Goal: Transaction & Acquisition: Purchase product/service

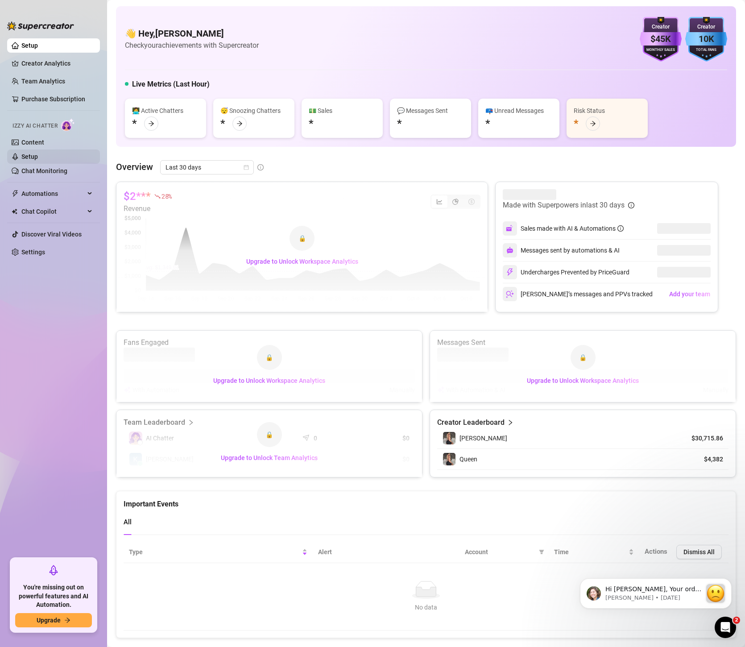
click at [38, 156] on link "Setup" at bounding box center [29, 156] width 16 height 7
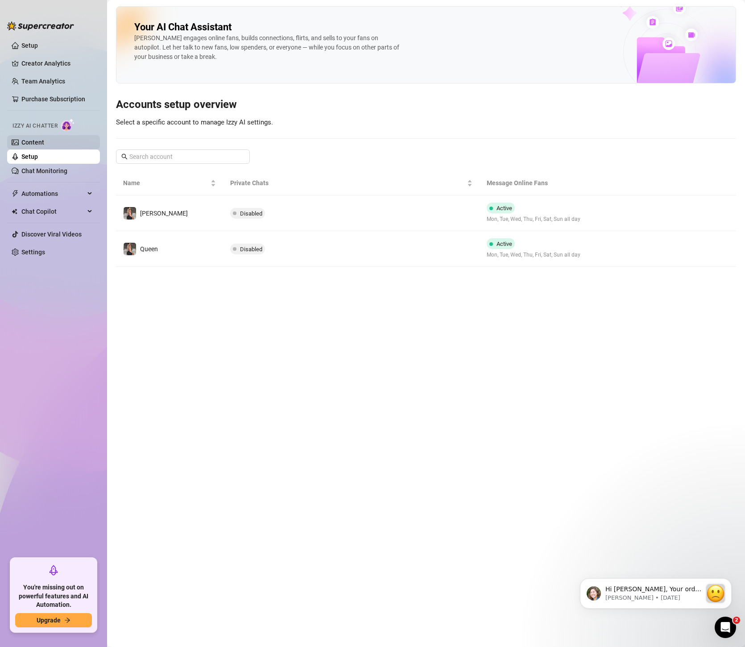
click at [44, 143] on link "Content" at bounding box center [32, 142] width 23 height 7
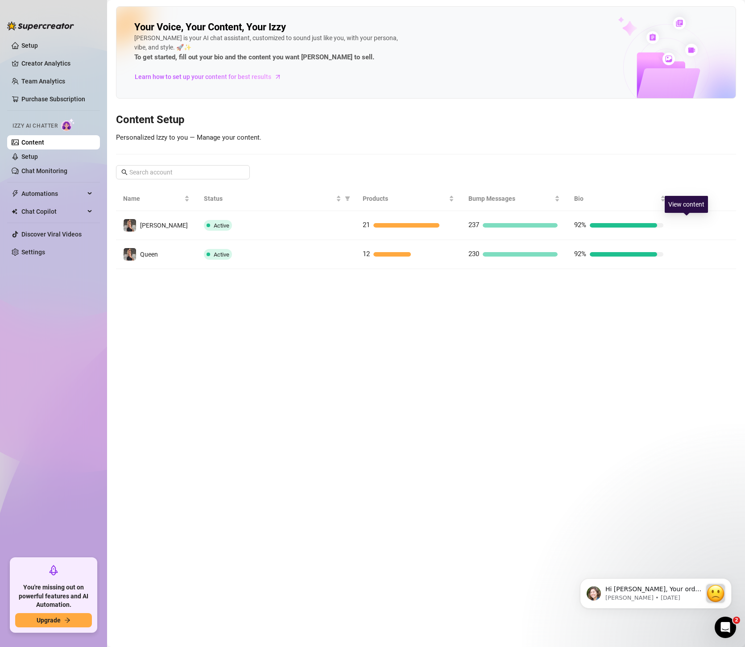
click at [686, 223] on icon "right" at bounding box center [687, 225] width 6 height 6
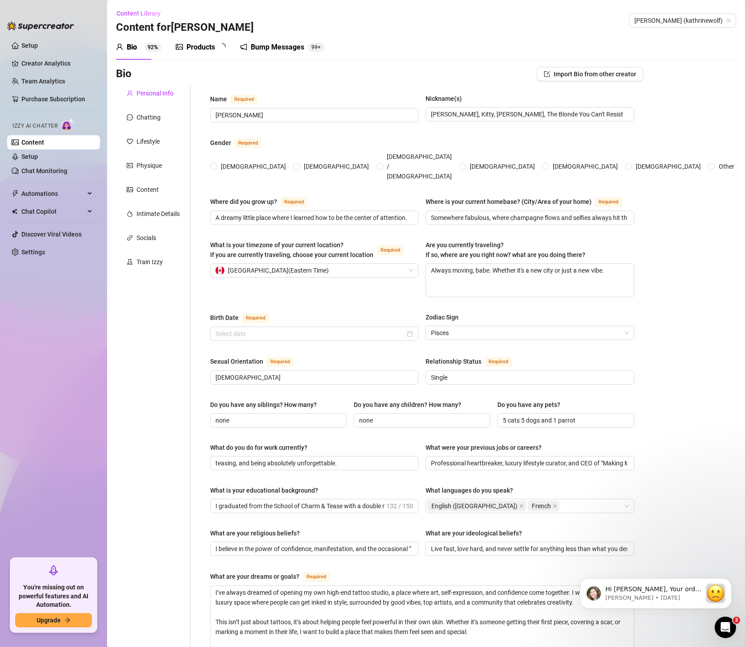
radio input "true"
type input "[DATE]"
click at [289, 47] on div "Bump Messages" at bounding box center [279, 47] width 54 height 11
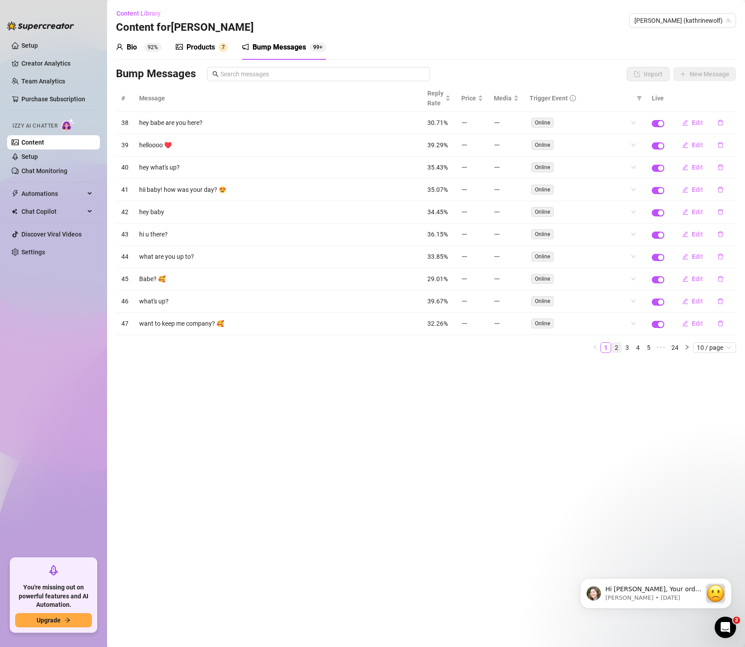
click at [617, 347] on link "2" at bounding box center [616, 347] width 10 height 10
click at [626, 347] on link "3" at bounding box center [627, 347] width 10 height 10
click at [639, 348] on link "4" at bounding box center [638, 347] width 10 height 10
click at [647, 348] on link "6" at bounding box center [648, 347] width 10 height 10
click at [675, 348] on link "24" at bounding box center [674, 347] width 12 height 10
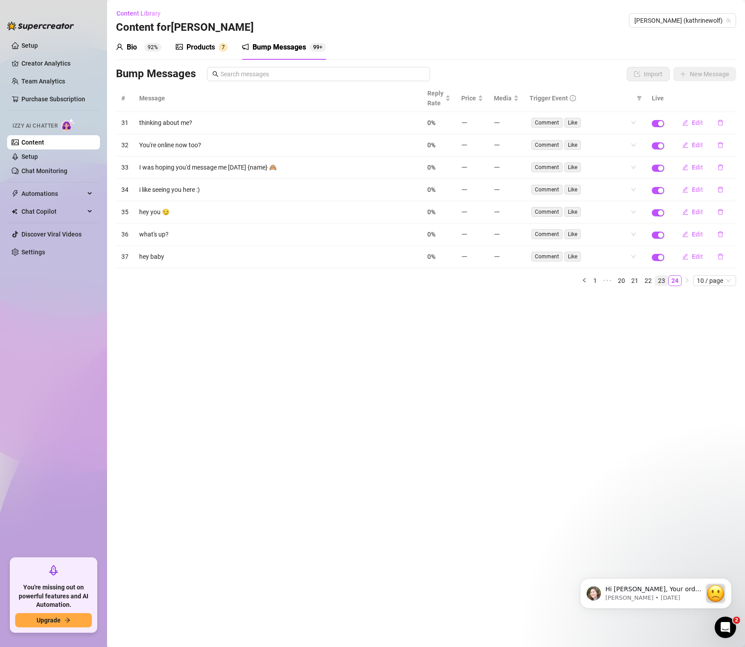
click at [661, 280] on link "23" at bounding box center [661, 281] width 12 height 10
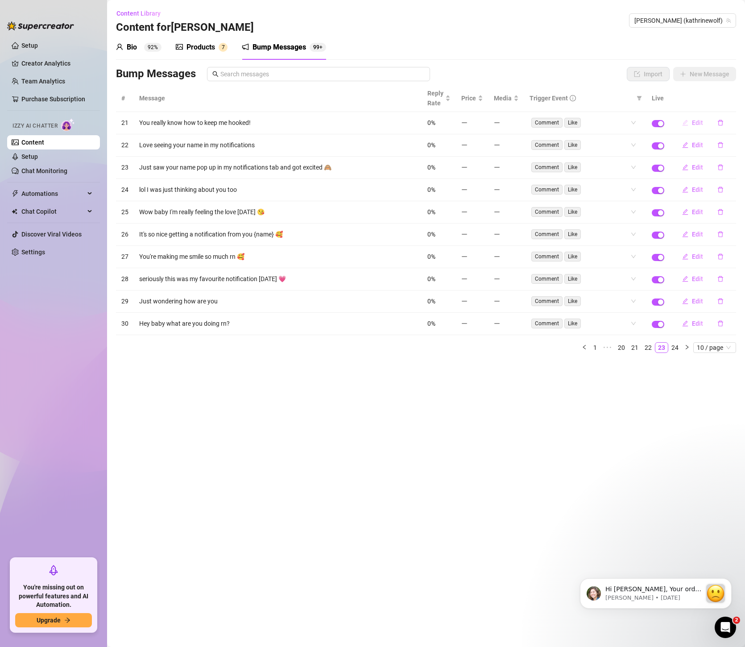
click at [691, 124] on button "Edit" at bounding box center [692, 122] width 35 height 14
type textarea "You really know how to keep me hooked!"
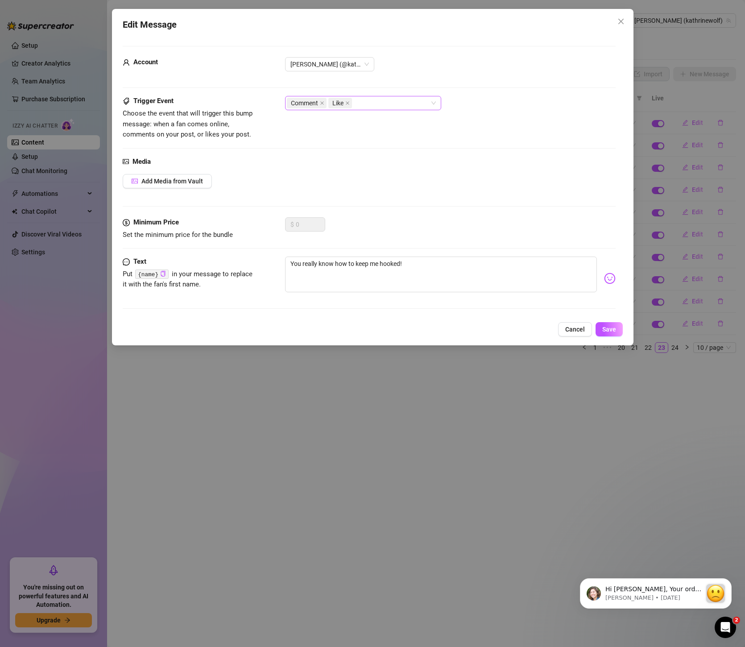
click at [421, 101] on div "Comment Like" at bounding box center [358, 103] width 143 height 12
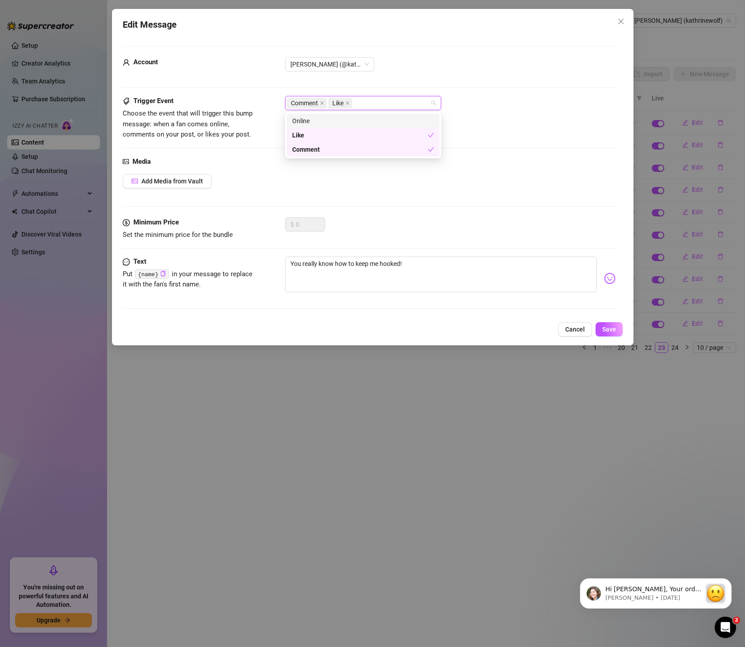
click at [477, 127] on div "Trigger Event Choose the event that will trigger this bump message: when a fan …" at bounding box center [369, 118] width 493 height 44
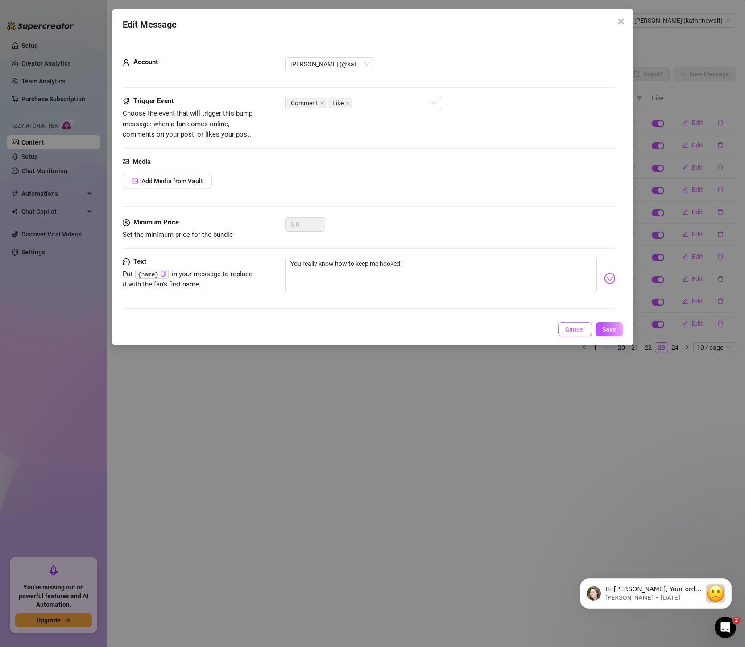
click at [567, 328] on span "Cancel" at bounding box center [575, 329] width 20 height 7
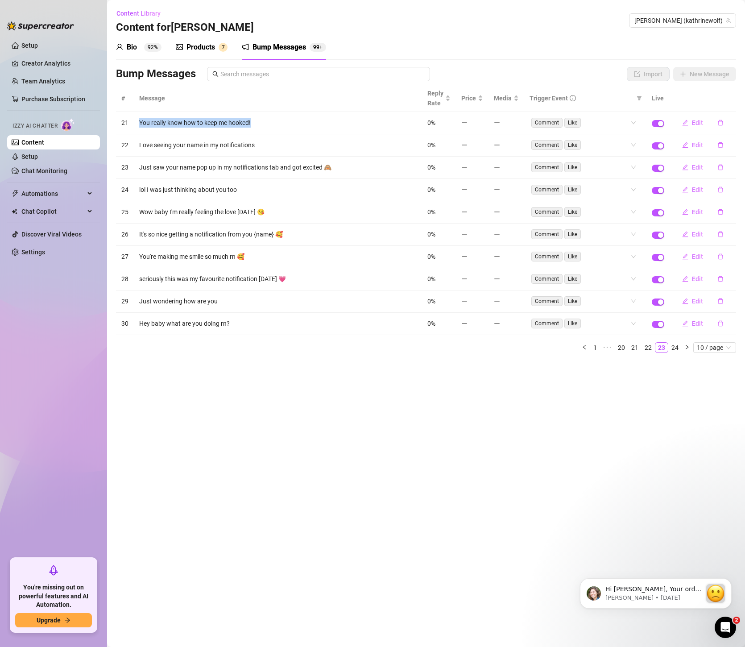
drag, startPoint x: 264, startPoint y: 122, endPoint x: 140, endPoint y: 122, distance: 124.4
click at [140, 122] on td "You really know how to keep me hooked!" at bounding box center [278, 123] width 288 height 22
click at [209, 136] on td "Love seeing your name in my notifications" at bounding box center [278, 145] width 288 height 22
click at [214, 47] on div "Products" at bounding box center [200, 47] width 29 height 11
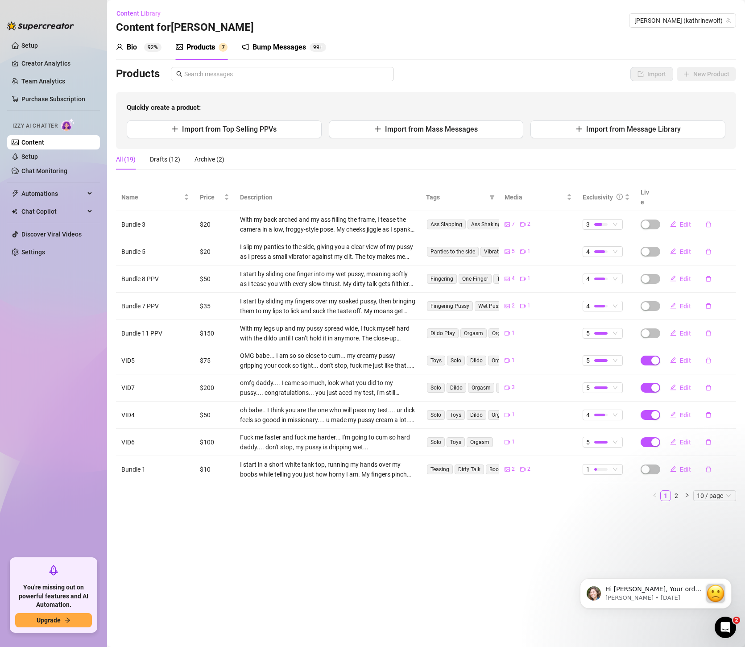
click at [151, 47] on sup "92%" at bounding box center [152, 47] width 17 height 9
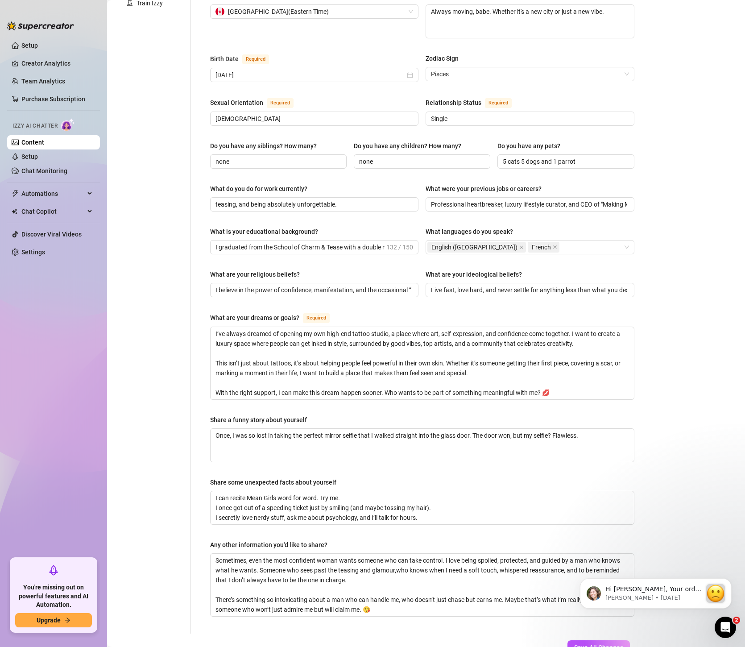
scroll to position [305, 0]
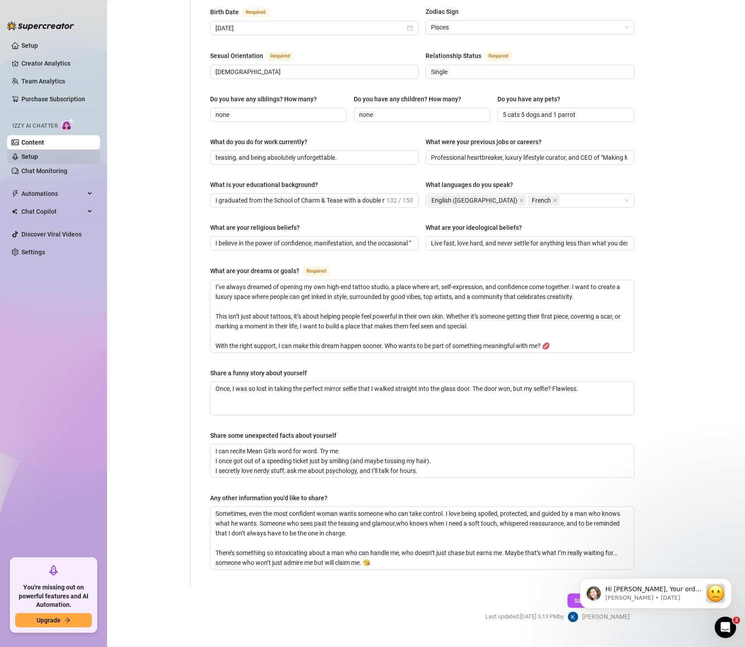
click at [38, 158] on link "Setup" at bounding box center [29, 156] width 16 height 7
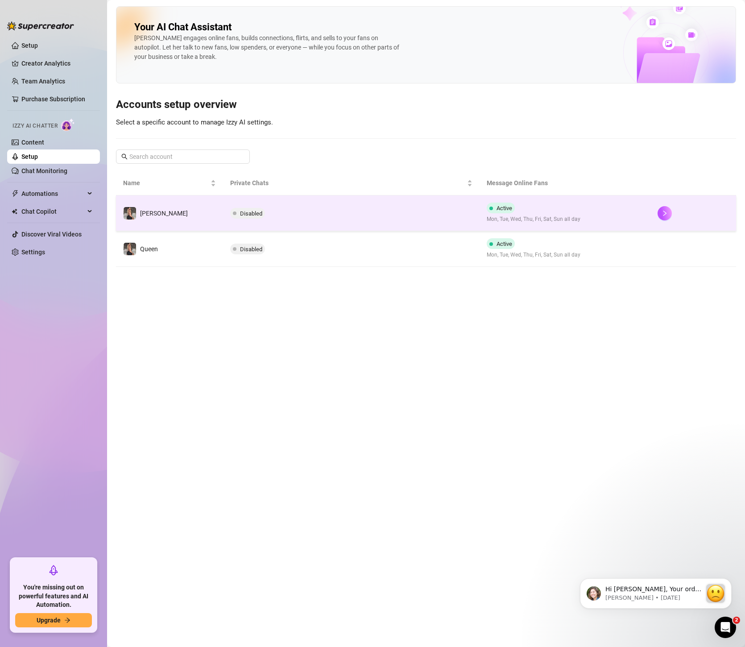
click at [551, 224] on td "Active Mon, Tue, Wed, Thu, Fri, Sat, Sun all day" at bounding box center [564, 213] width 171 height 36
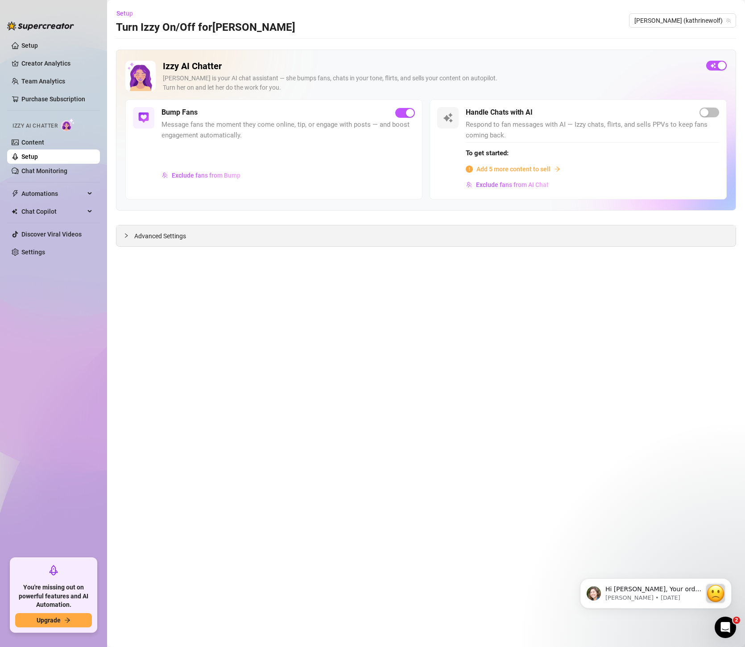
click at [352, 246] on div "Advanced Settings" at bounding box center [425, 235] width 619 height 21
click at [353, 237] on div "Advanced Settings" at bounding box center [425, 235] width 619 height 21
click at [125, 236] on icon "collapsed" at bounding box center [126, 235] width 5 height 5
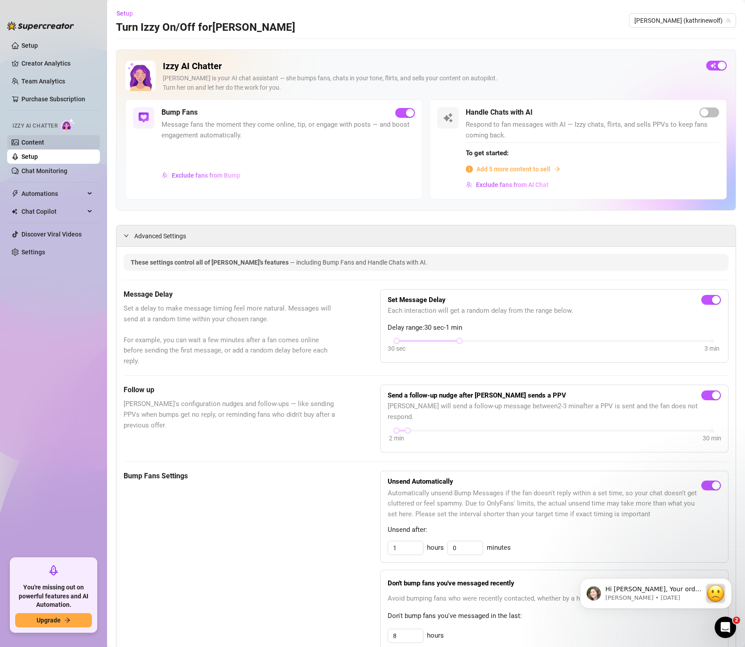
click at [37, 142] on link "Content" at bounding box center [32, 142] width 23 height 7
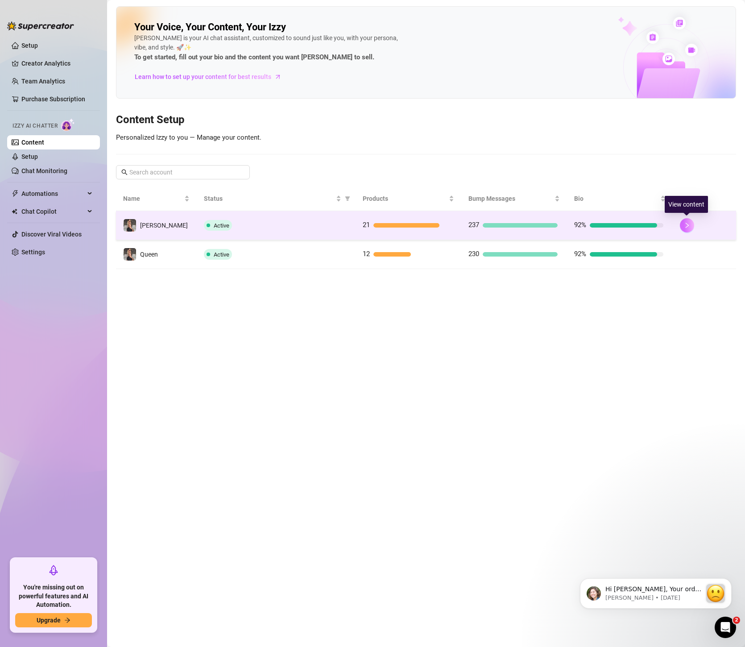
click at [687, 226] on icon "right" at bounding box center [687, 225] width 6 height 6
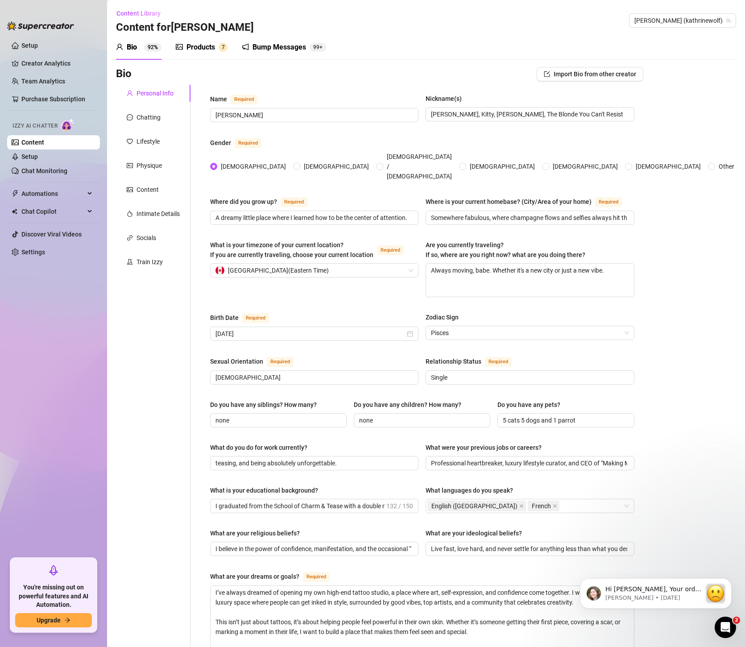
click at [313, 46] on sup "99+" at bounding box center [317, 47] width 16 height 9
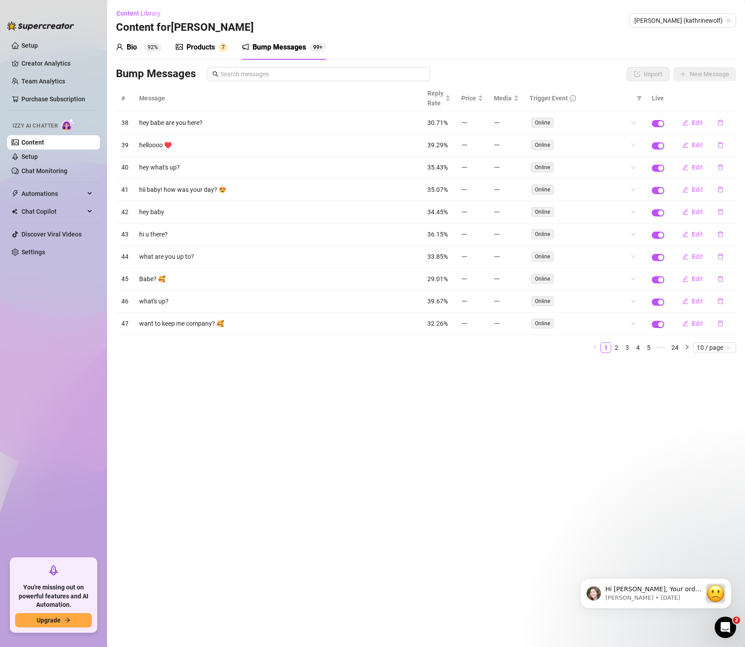
click at [138, 48] on div "Bio 92%" at bounding box center [138, 47] width 45 height 11
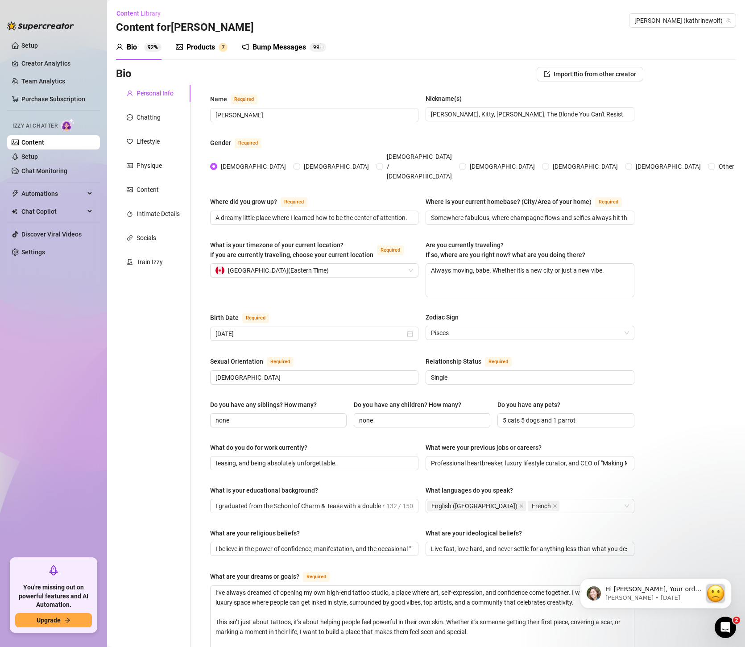
click at [274, 52] on div "Bump Messages" at bounding box center [279, 47] width 54 height 11
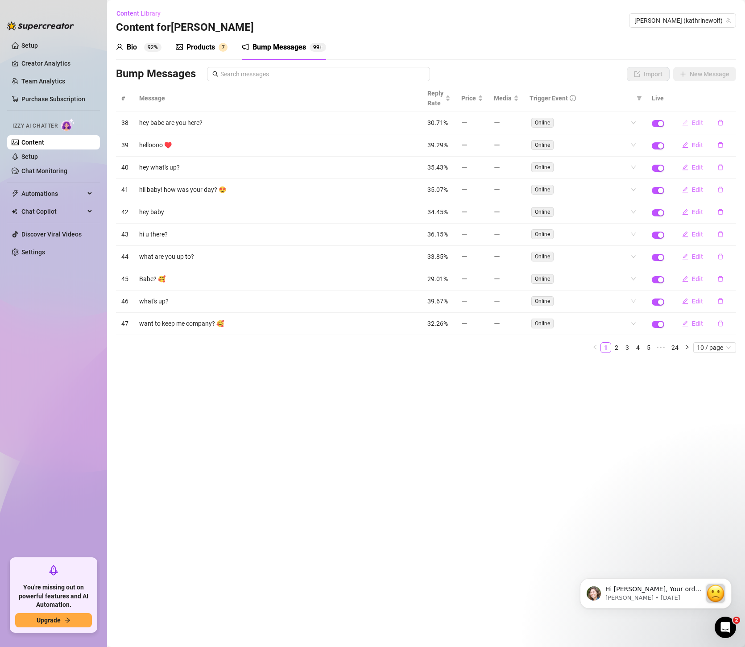
click at [695, 123] on span "Edit" at bounding box center [697, 122] width 11 height 7
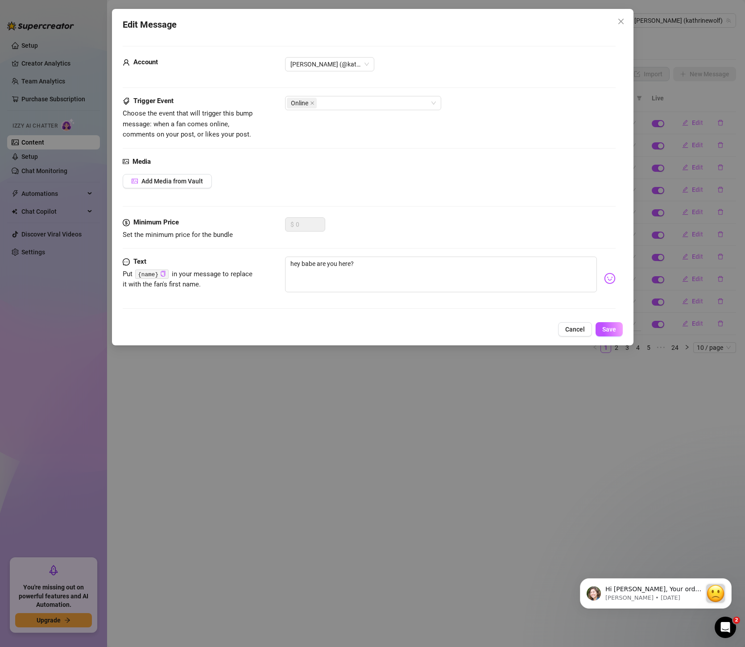
click at [577, 325] on button "Cancel" at bounding box center [575, 329] width 34 height 14
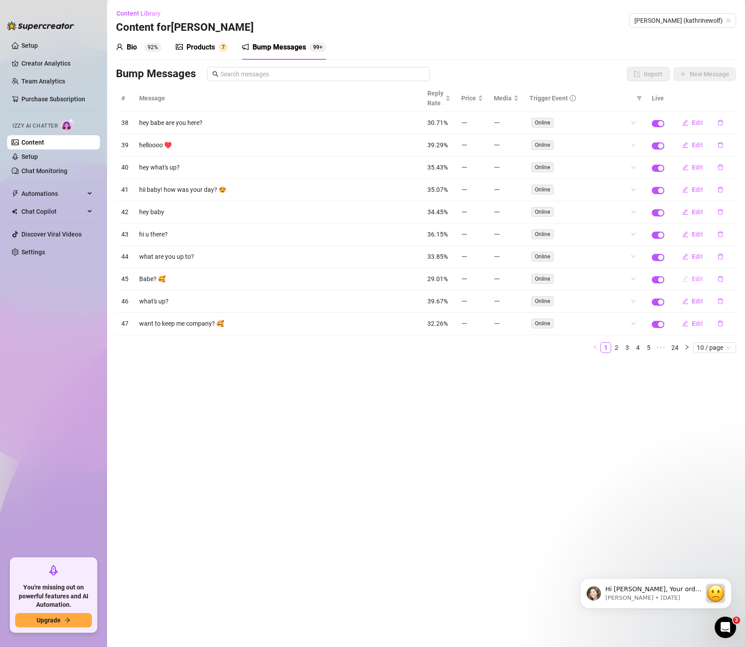
click at [702, 277] on span "Edit" at bounding box center [697, 278] width 11 height 7
type textarea "Babe? 🥰"
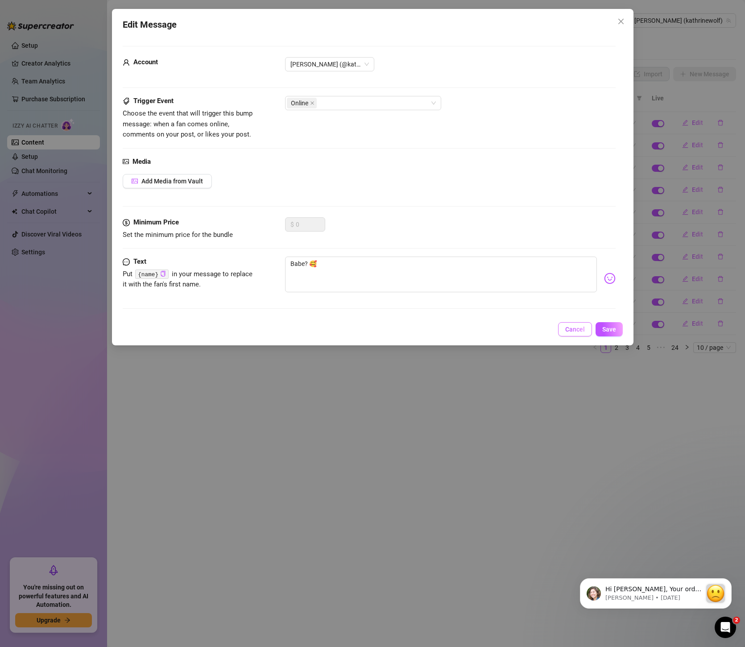
click at [572, 330] on span "Cancel" at bounding box center [575, 329] width 20 height 7
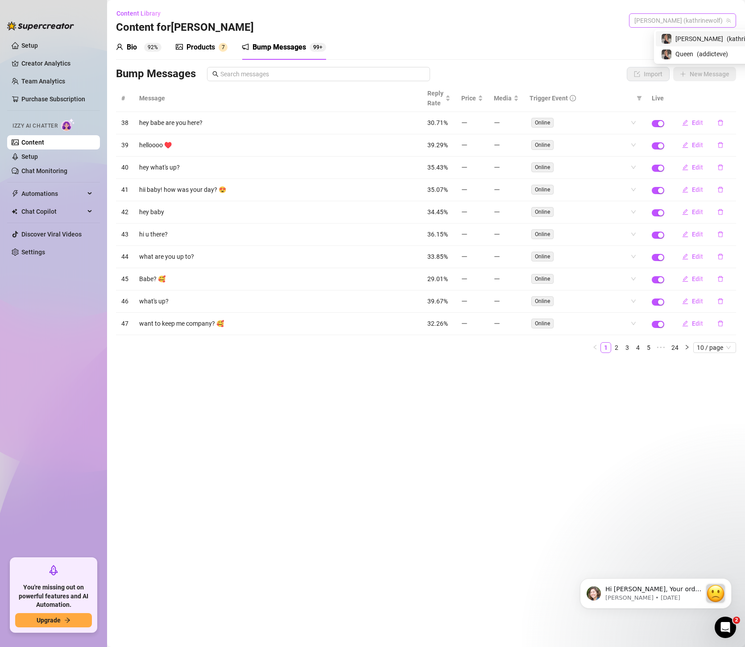
click at [715, 19] on span "[PERSON_NAME] (kathrinewolf)" at bounding box center [682, 20] width 96 height 13
click at [522, 27] on div "Content Library Content for [PERSON_NAME] [PERSON_NAME] (kathrinewolf) [PERSON_…" at bounding box center [426, 20] width 620 height 29
drag, startPoint x: 688, startPoint y: 18, endPoint x: 674, endPoint y: 29, distance: 16.9
click at [688, 18] on span "[PERSON_NAME] (kathrinewolf)" at bounding box center [682, 20] width 96 height 13
click at [656, 53] on span "Queen" at bounding box center [647, 54] width 18 height 10
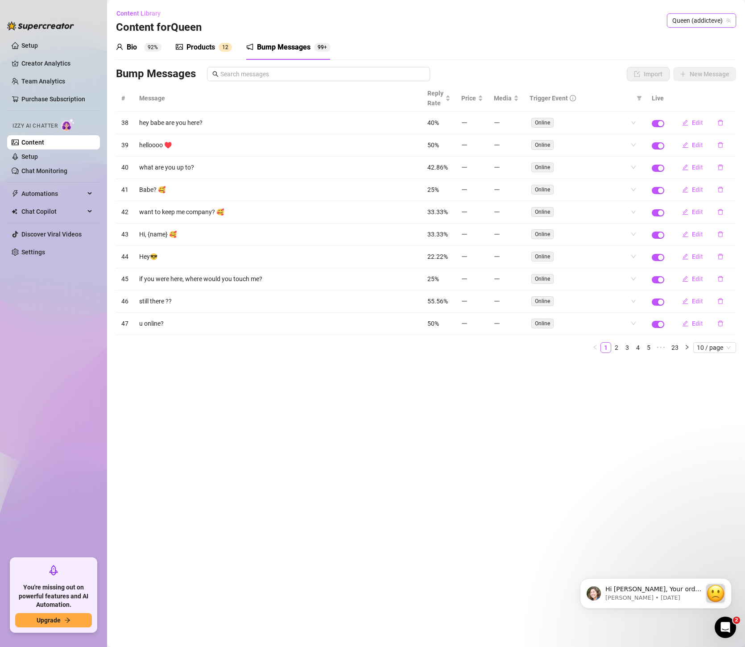
click at [697, 22] on span "Queen (addicteve)" at bounding box center [701, 20] width 58 height 13
click at [689, 34] on span "( kathrinewolf )" at bounding box center [708, 39] width 39 height 10
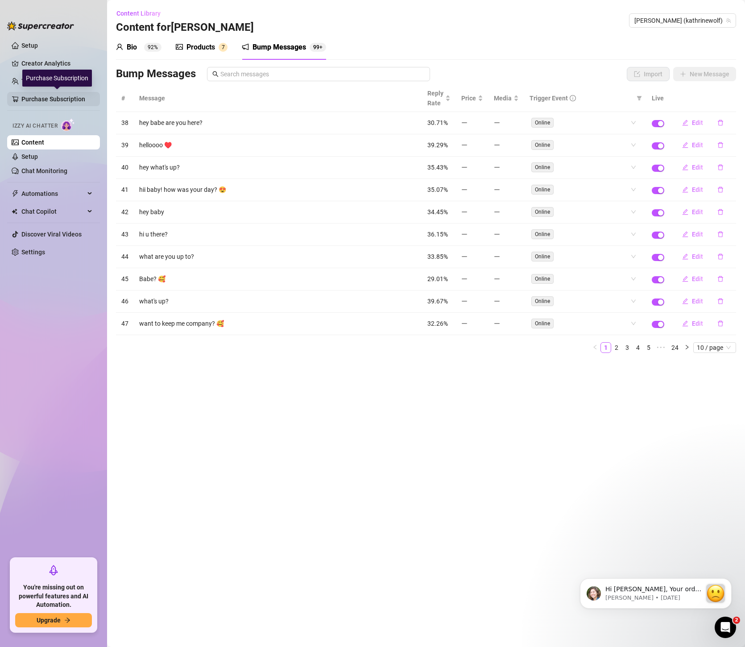
click at [55, 100] on link "Purchase Subscription" at bounding box center [56, 99] width 71 height 14
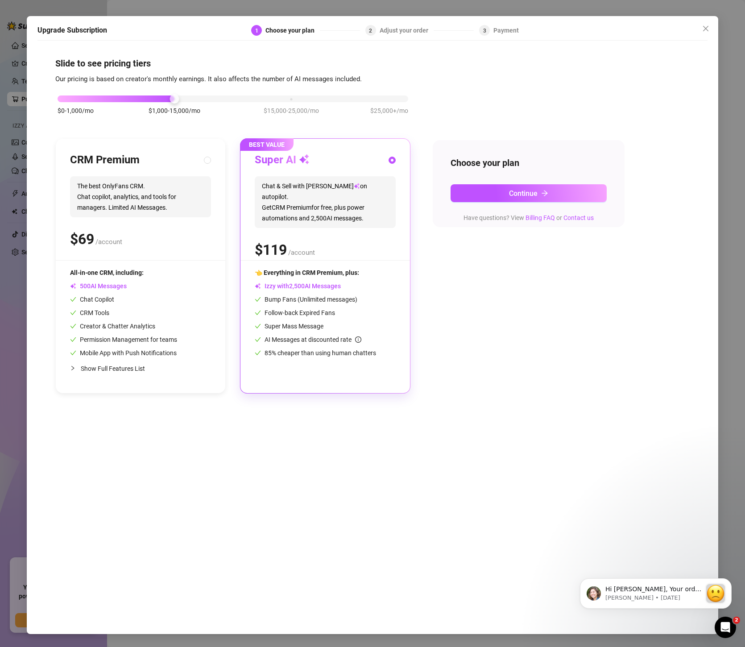
click at [70, 368] on icon "collapsed" at bounding box center [72, 367] width 5 height 5
radio input "true"
radio input "false"
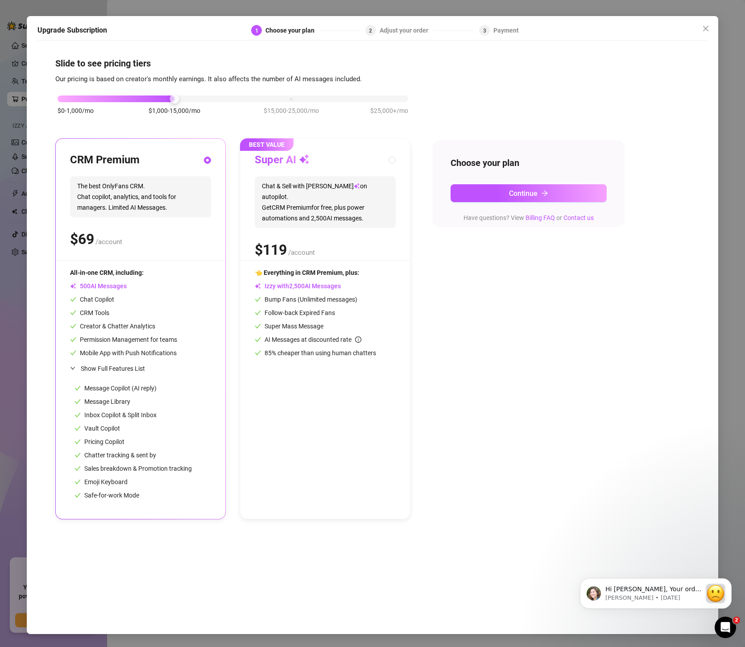
click at [70, 368] on icon "expanded" at bounding box center [72, 367] width 5 height 5
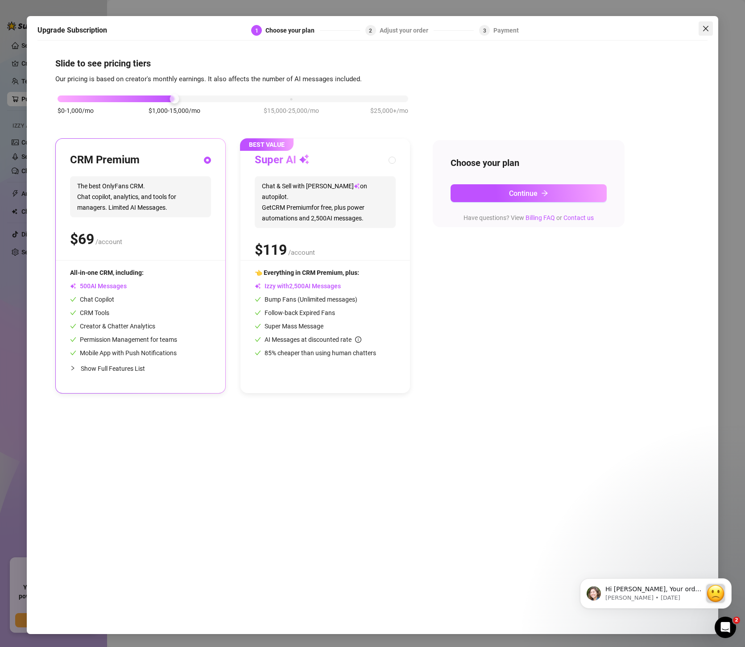
click at [704, 29] on icon "close" at bounding box center [705, 28] width 7 height 7
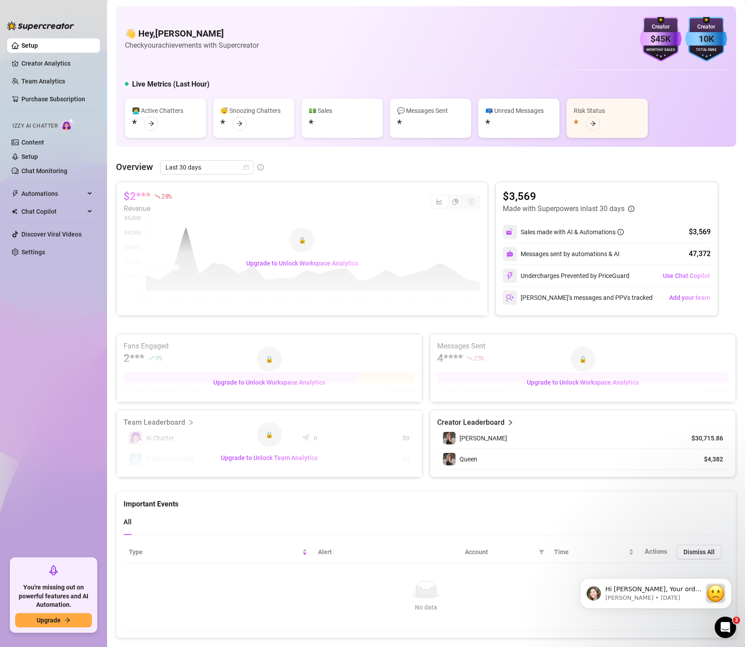
click at [661, 34] on div "$45K" at bounding box center [660, 39] width 42 height 14
drag, startPoint x: 662, startPoint y: 39, endPoint x: 647, endPoint y: 53, distance: 20.5
click at [647, 53] on div "$45K Creator Monthly Sales" at bounding box center [660, 39] width 42 height 45
click at [65, 231] on link "Discover Viral Videos" at bounding box center [51, 234] width 60 height 7
